Goal: Task Accomplishment & Management: Manage account settings

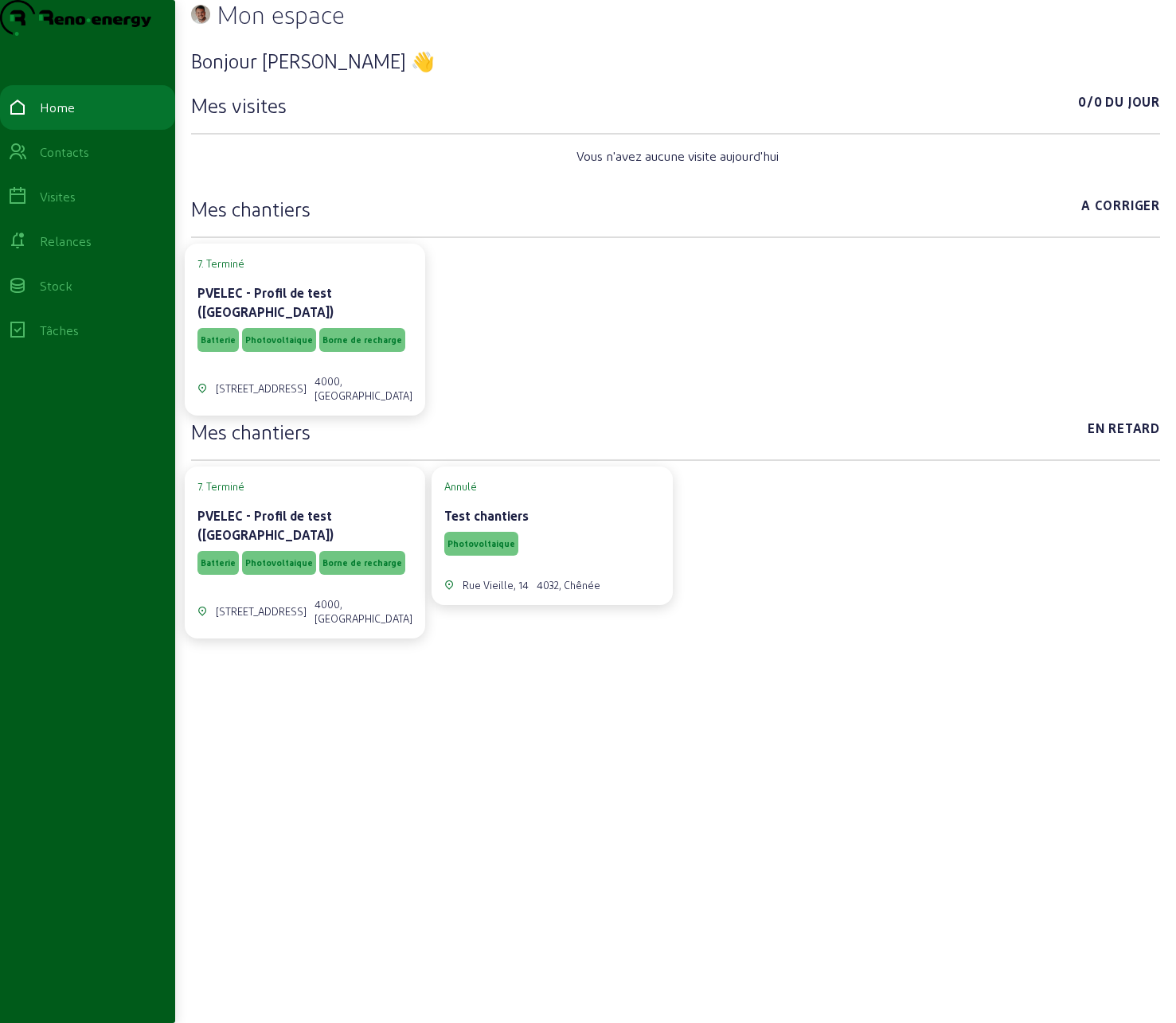
click at [210, 24] on img at bounding box center [200, 14] width 19 height 19
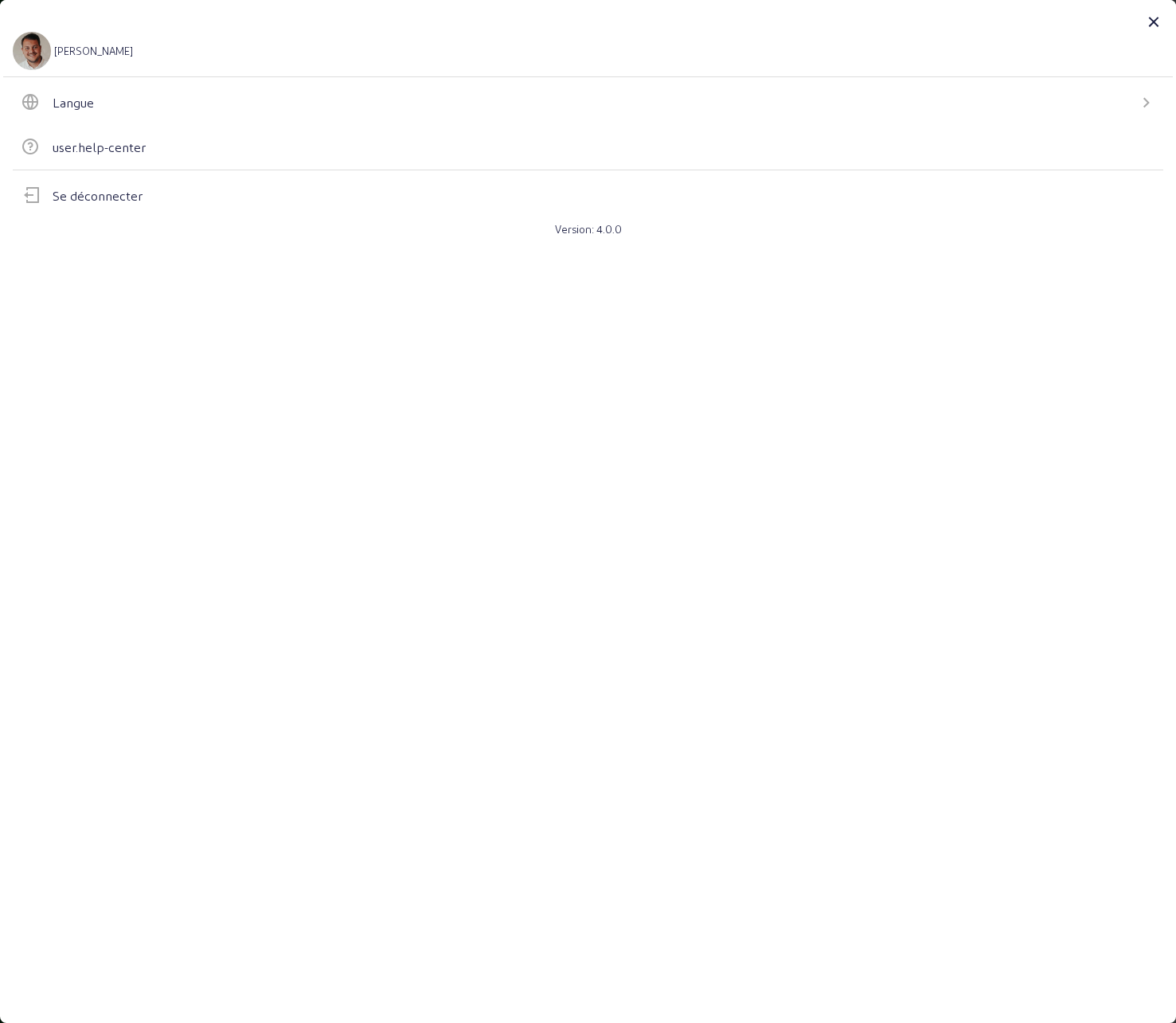
click at [108, 198] on div "Se déconnecter" at bounding box center [98, 196] width 90 height 19
